Goal: Task Accomplishment & Management: Manage account settings

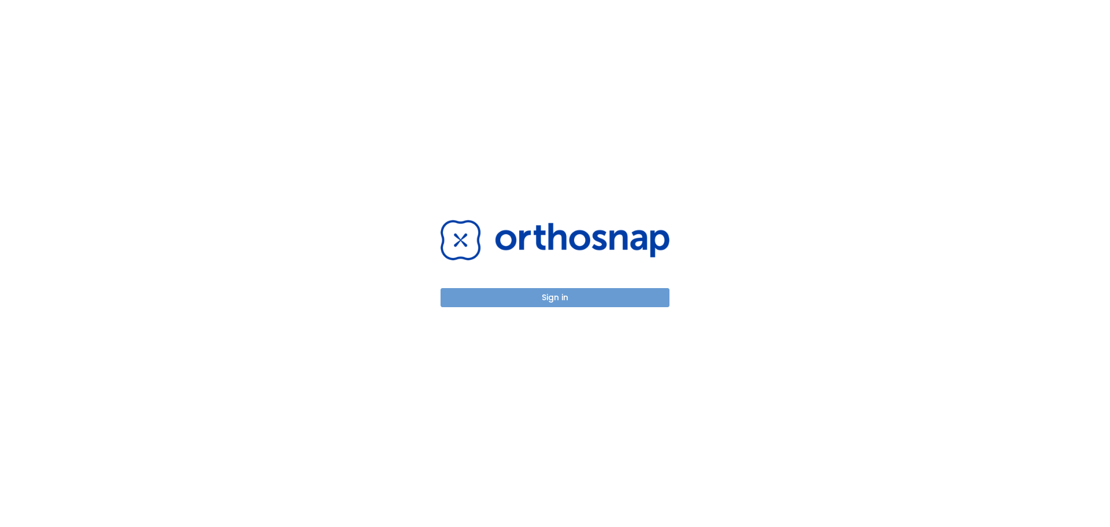
click at [558, 296] on button "Sign in" at bounding box center [554, 297] width 229 height 19
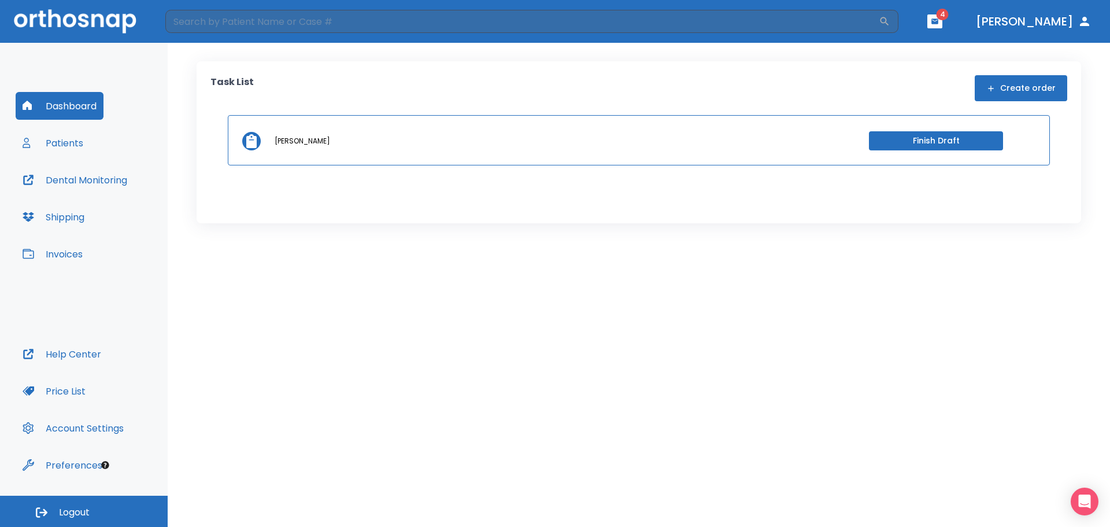
click at [66, 178] on button "Dental Monitoring" at bounding box center [75, 180] width 118 height 28
click at [70, 143] on button "Patients" at bounding box center [53, 143] width 75 height 28
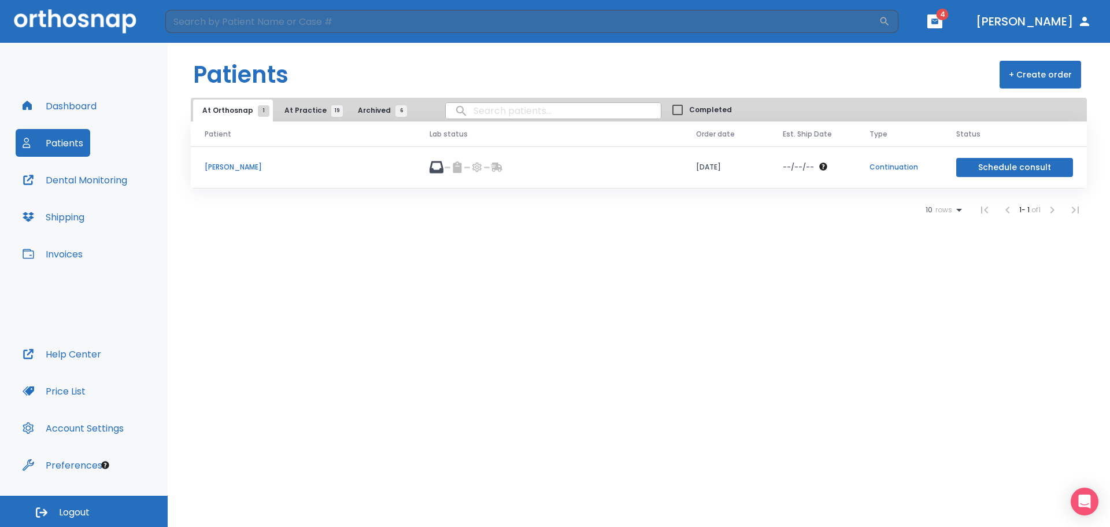
click at [310, 113] on span "At Practice 19" at bounding box center [310, 110] width 53 height 10
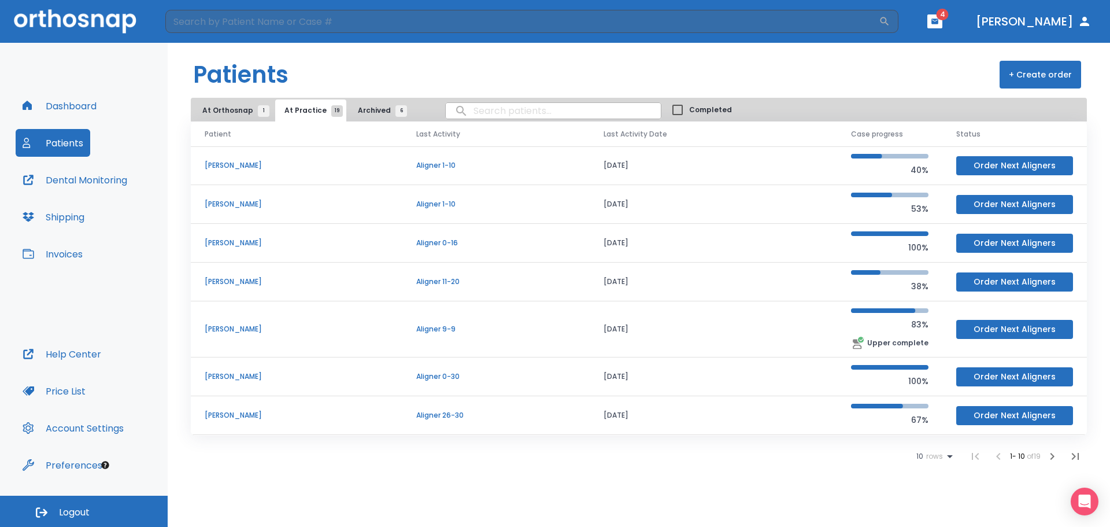
click at [250, 202] on p "[PERSON_NAME]" at bounding box center [297, 204] width 184 height 10
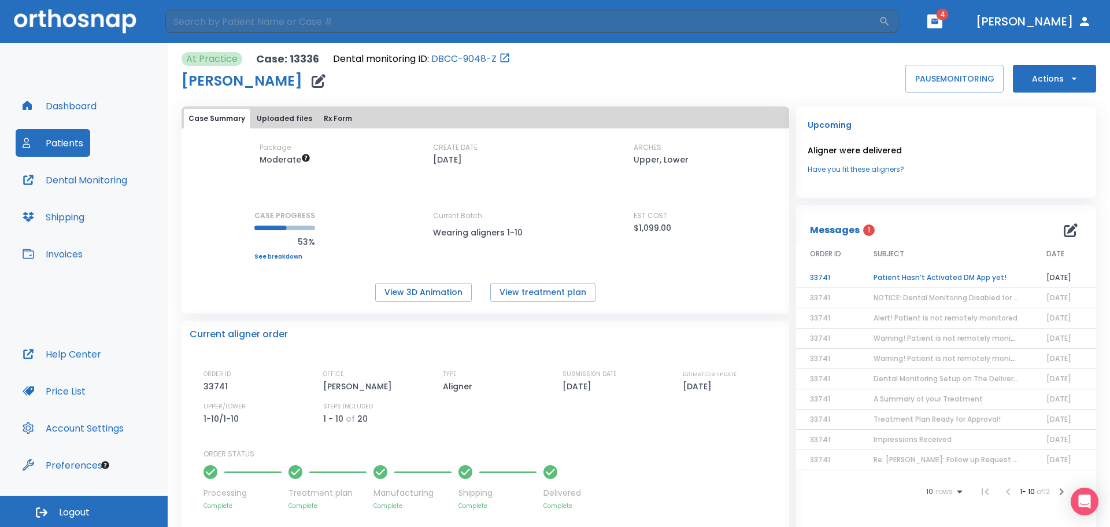
click at [876, 275] on td "Patient Hasn’t Activated DM App yet!" at bounding box center [945, 278] width 173 height 20
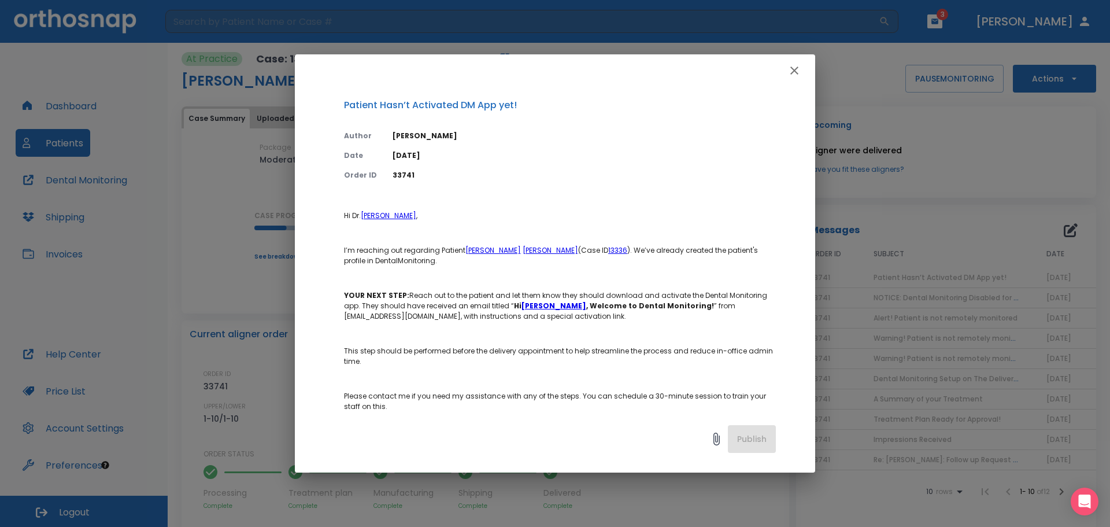
click at [794, 73] on icon "button" at bounding box center [794, 71] width 14 height 14
